Goal: Information Seeking & Learning: Learn about a topic

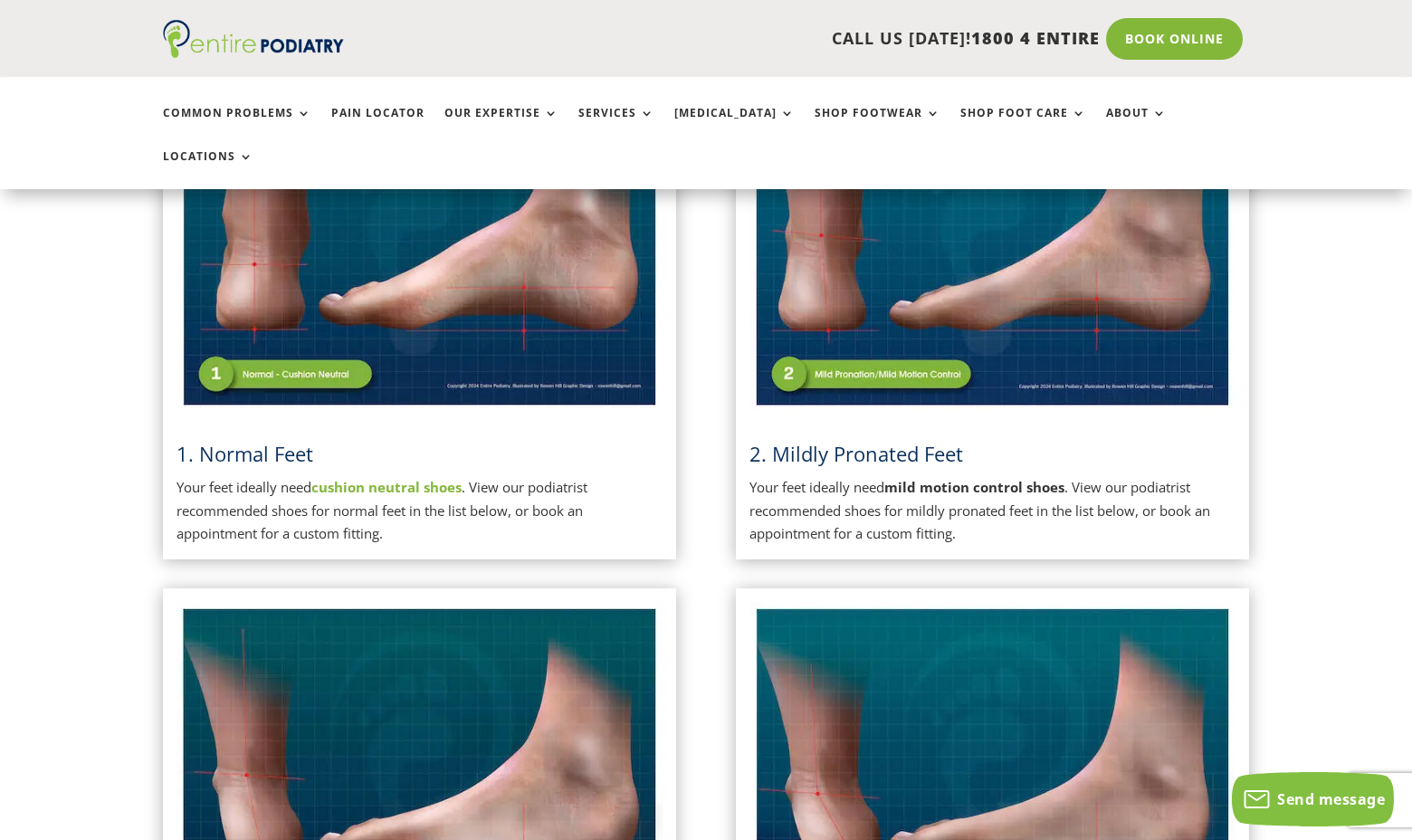
scroll to position [573, 0]
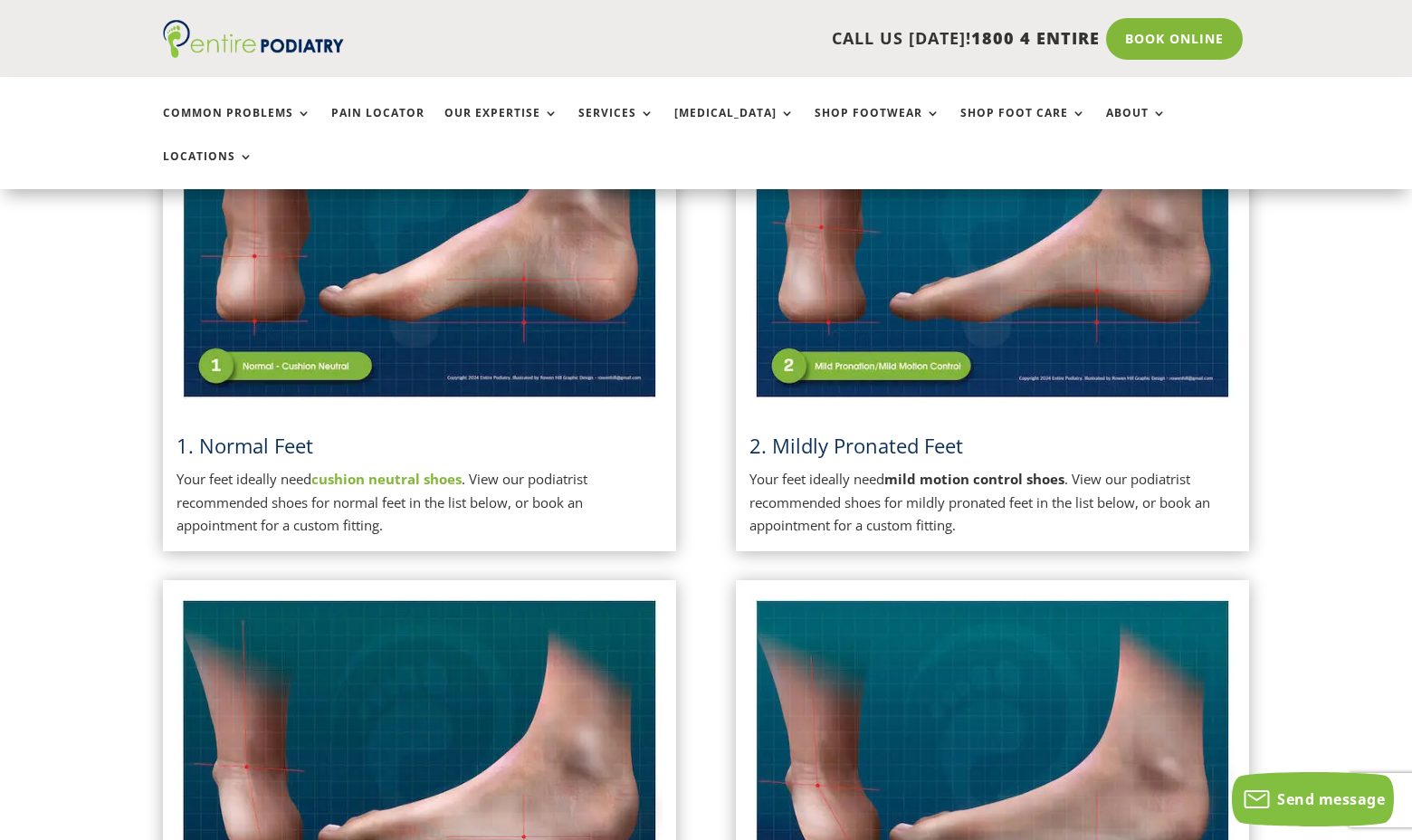
click at [426, 469] on strong "cushion neutral shoes" at bounding box center [387, 478] width 150 height 18
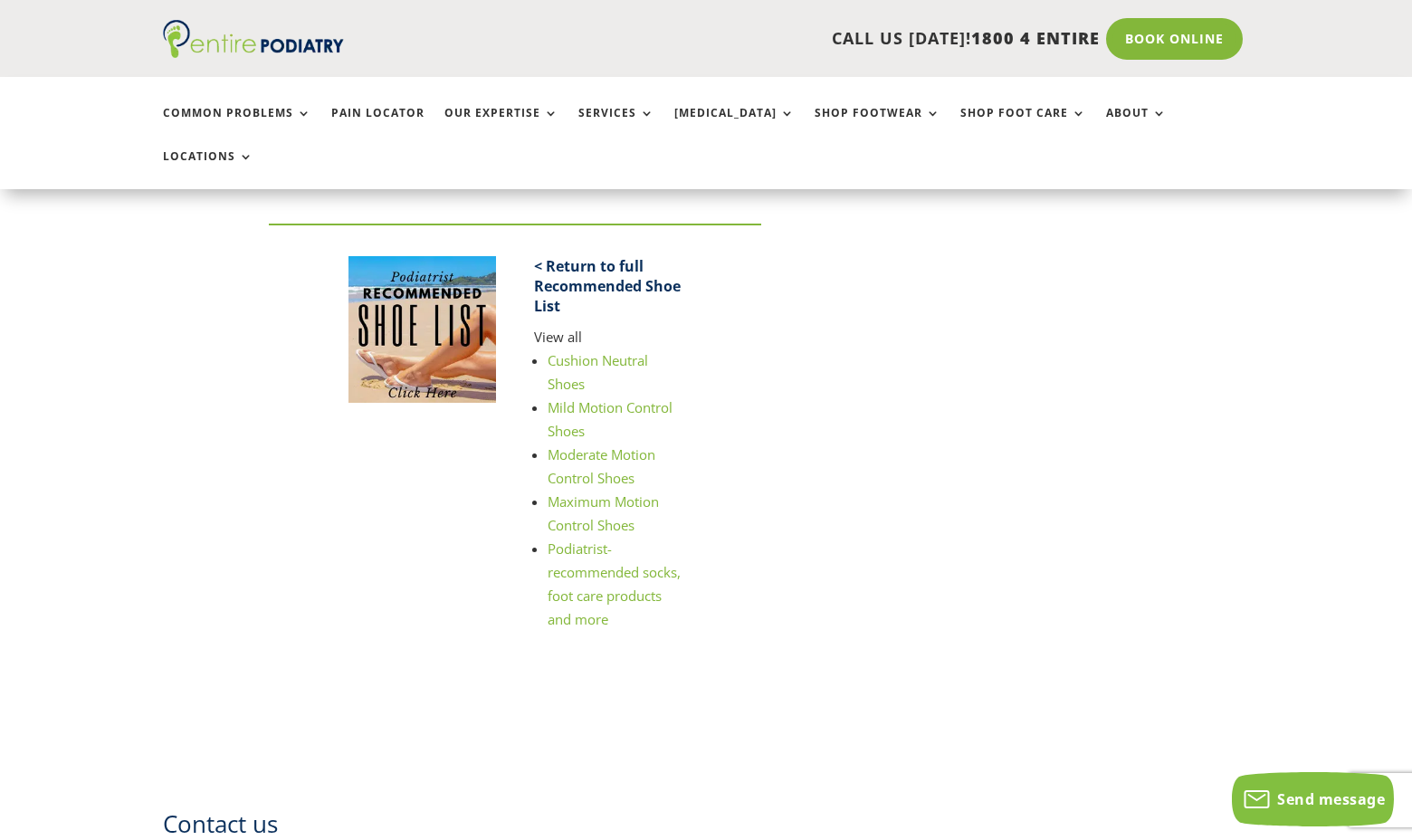
scroll to position [2511, 0]
click at [563, 254] on strong "< Return to full Recommended Shoe List" at bounding box center [607, 284] width 147 height 60
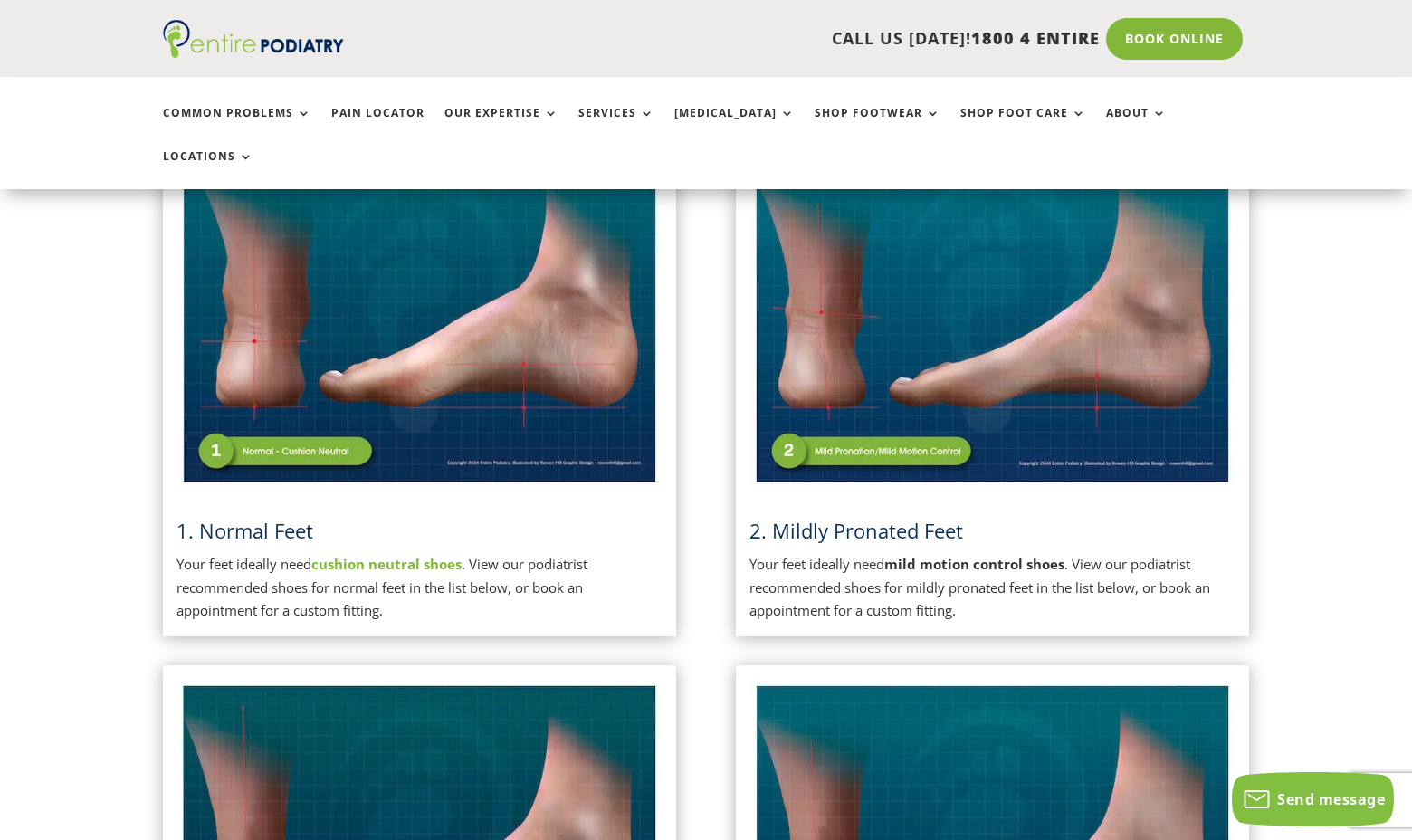
click at [931, 400] on img at bounding box center [992, 318] width 486 height 343
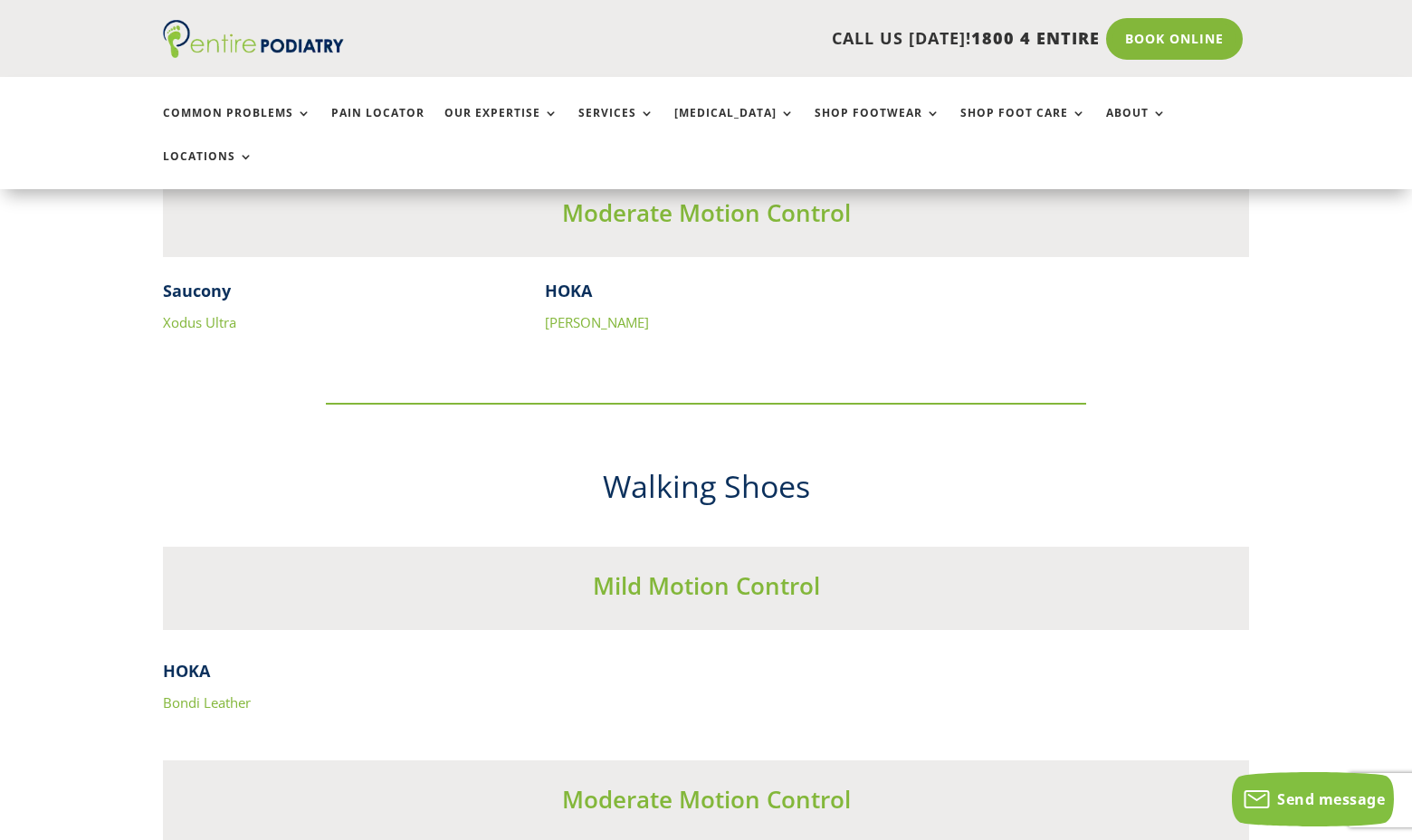
scroll to position [5241, 0]
